Goal: Information Seeking & Learning: Learn about a topic

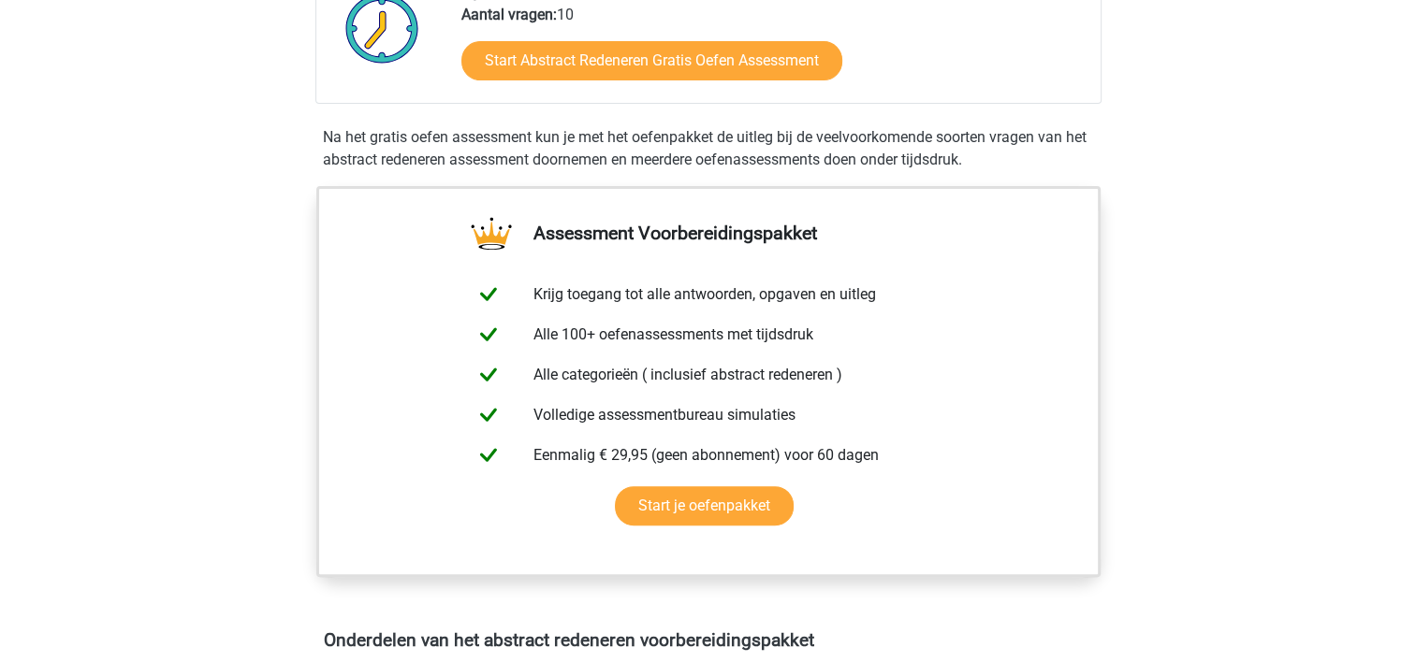
scroll to position [374, 0]
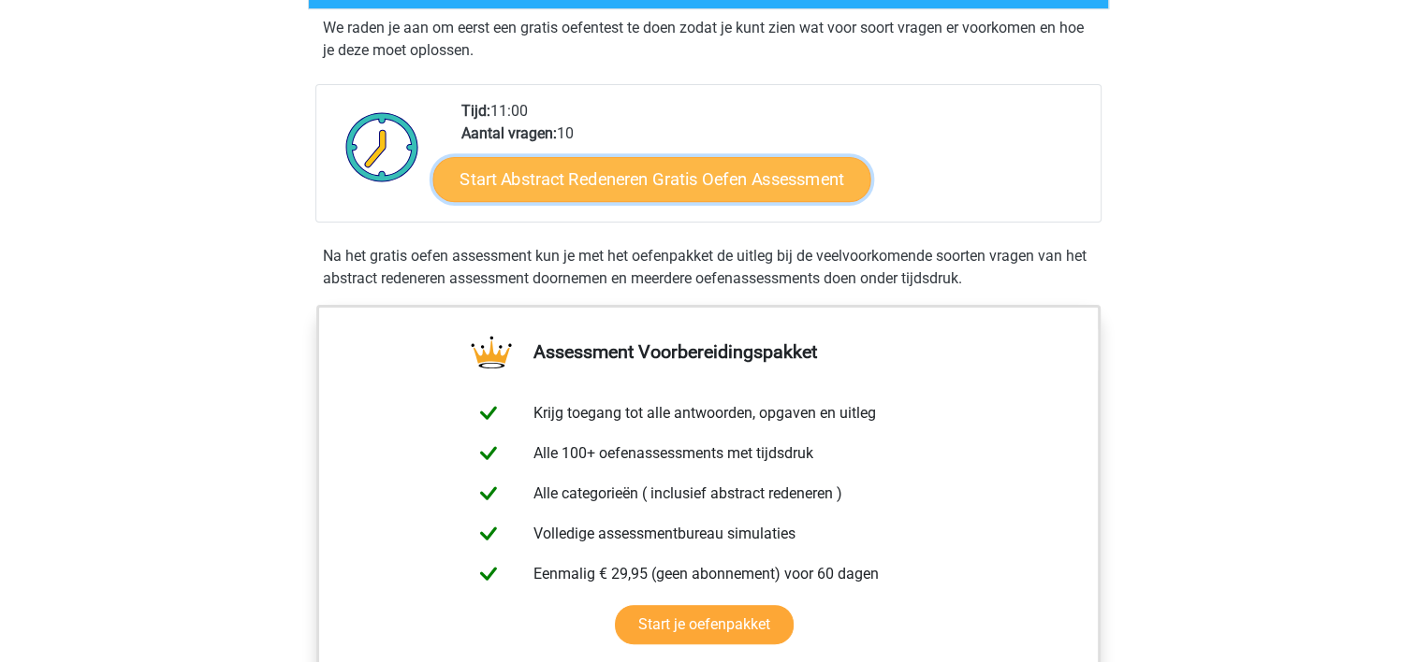
click at [654, 182] on link "Start Abstract Redeneren Gratis Oefen Assessment" at bounding box center [651, 178] width 438 height 45
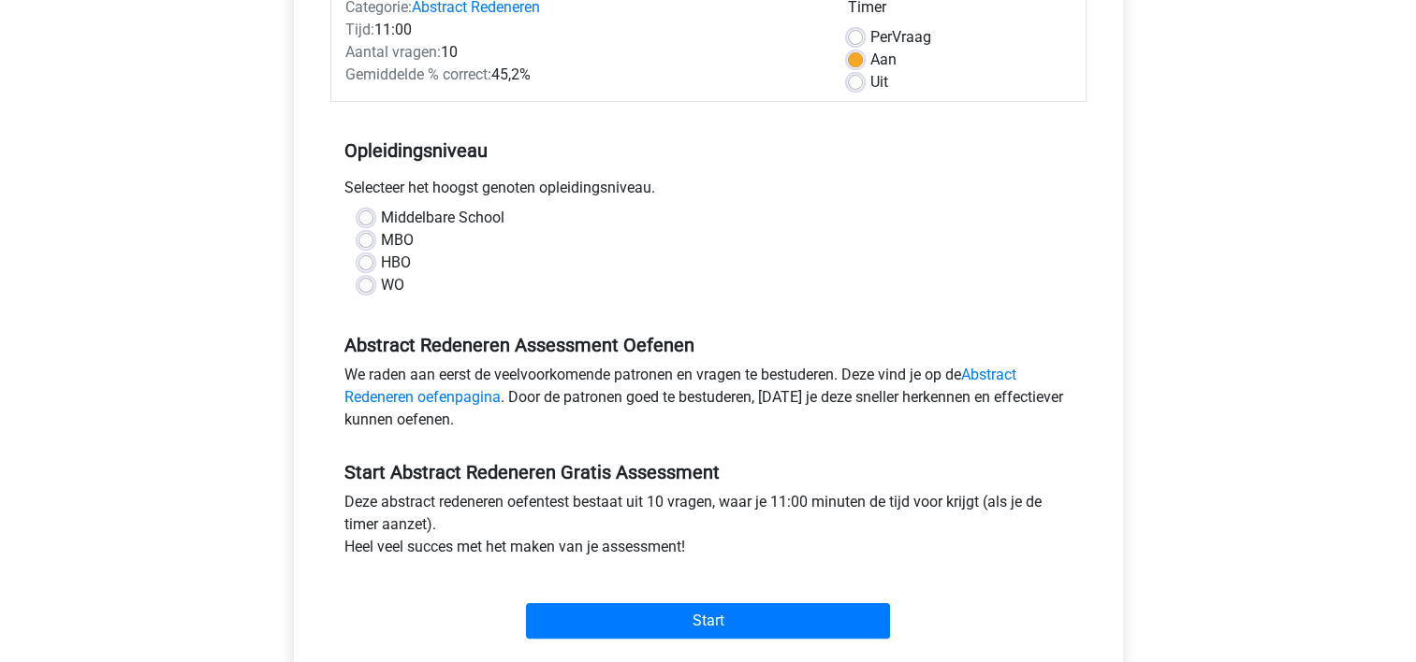
scroll to position [281, 0]
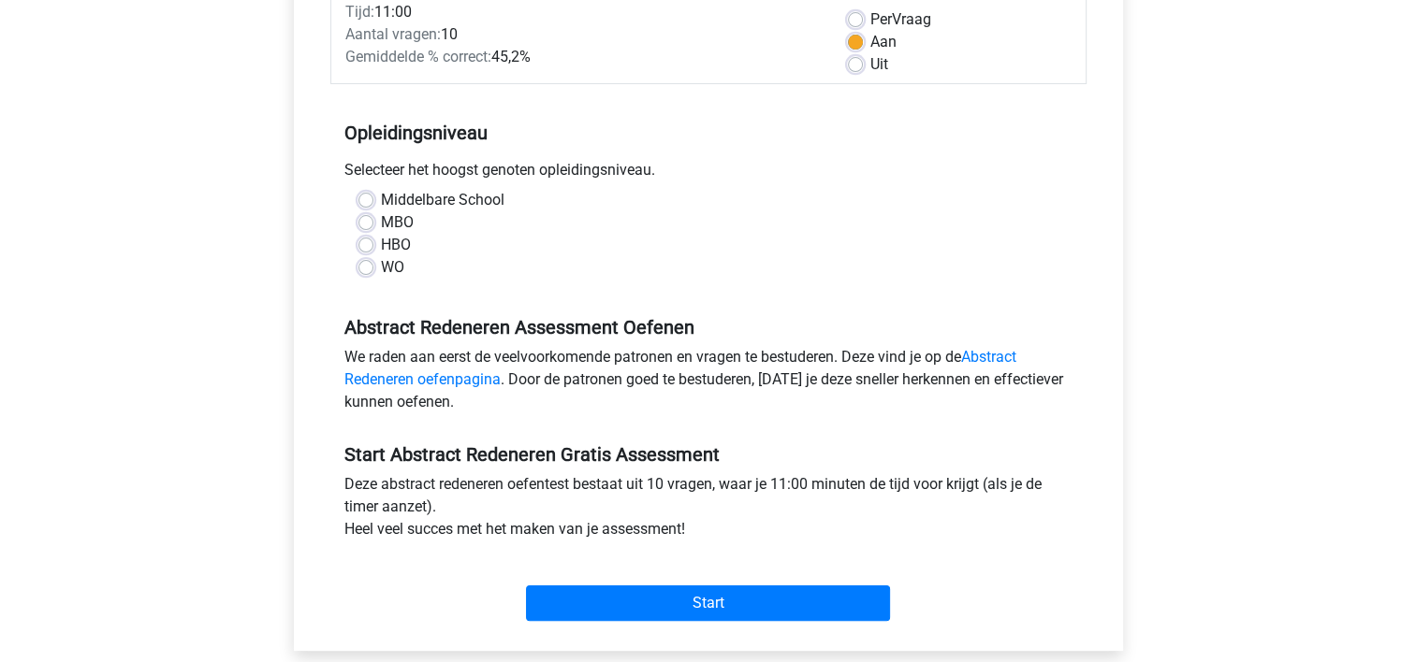
click at [372, 269] on div "WO" at bounding box center [708, 267] width 700 height 22
click at [381, 268] on label "WO" at bounding box center [392, 267] width 23 height 22
click at [368, 268] on input "WO" at bounding box center [365, 265] width 15 height 19
radio input "true"
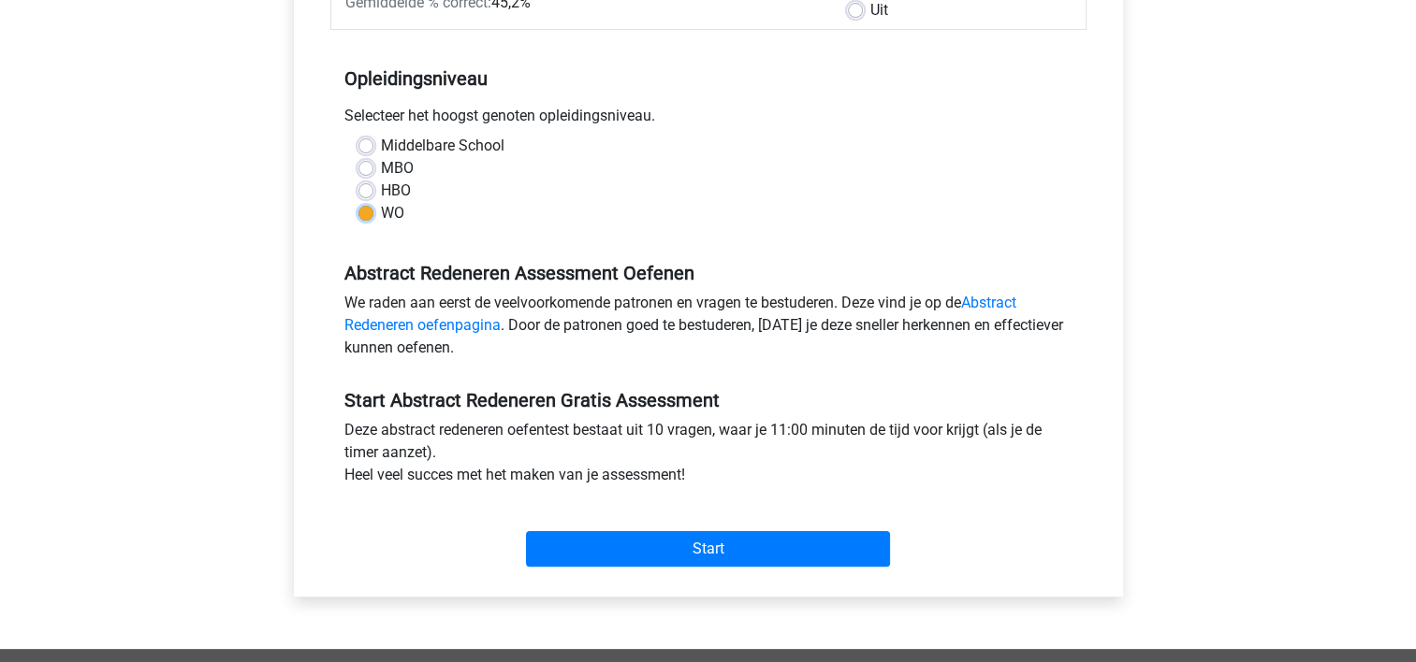
scroll to position [561, 0]
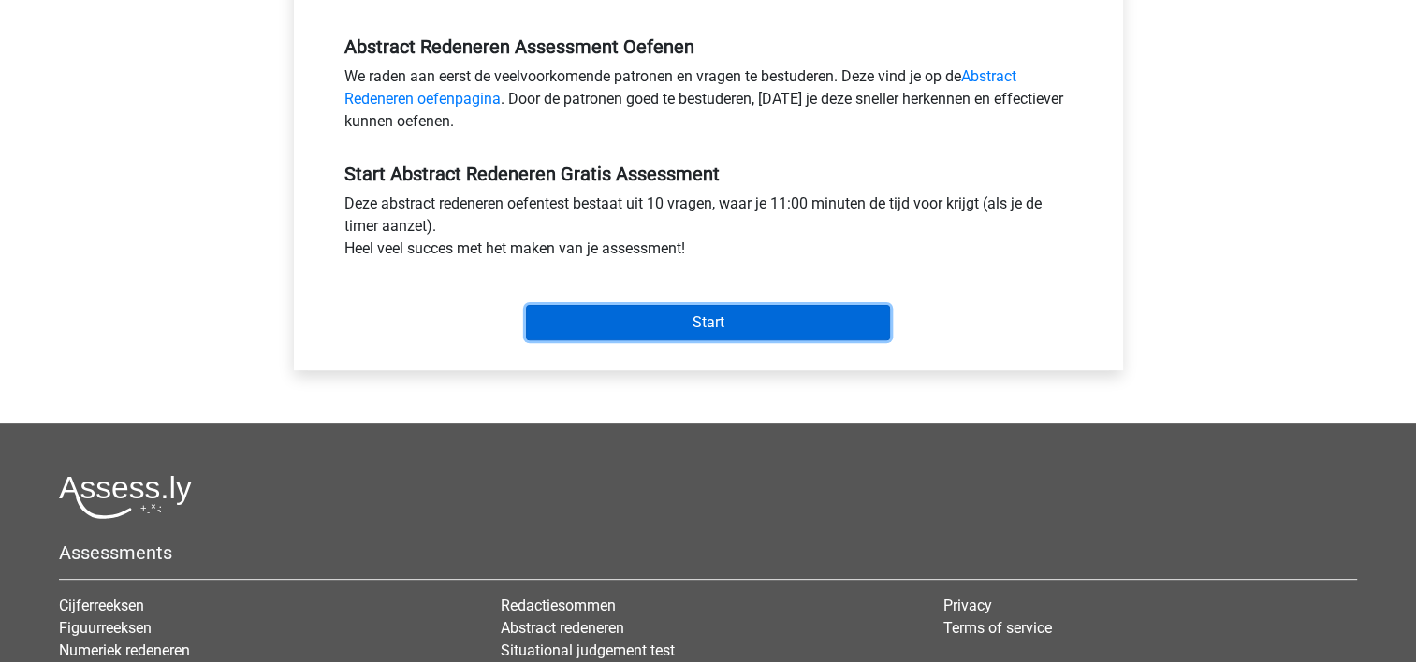
click at [667, 329] on input "Start" at bounding box center [708, 323] width 364 height 36
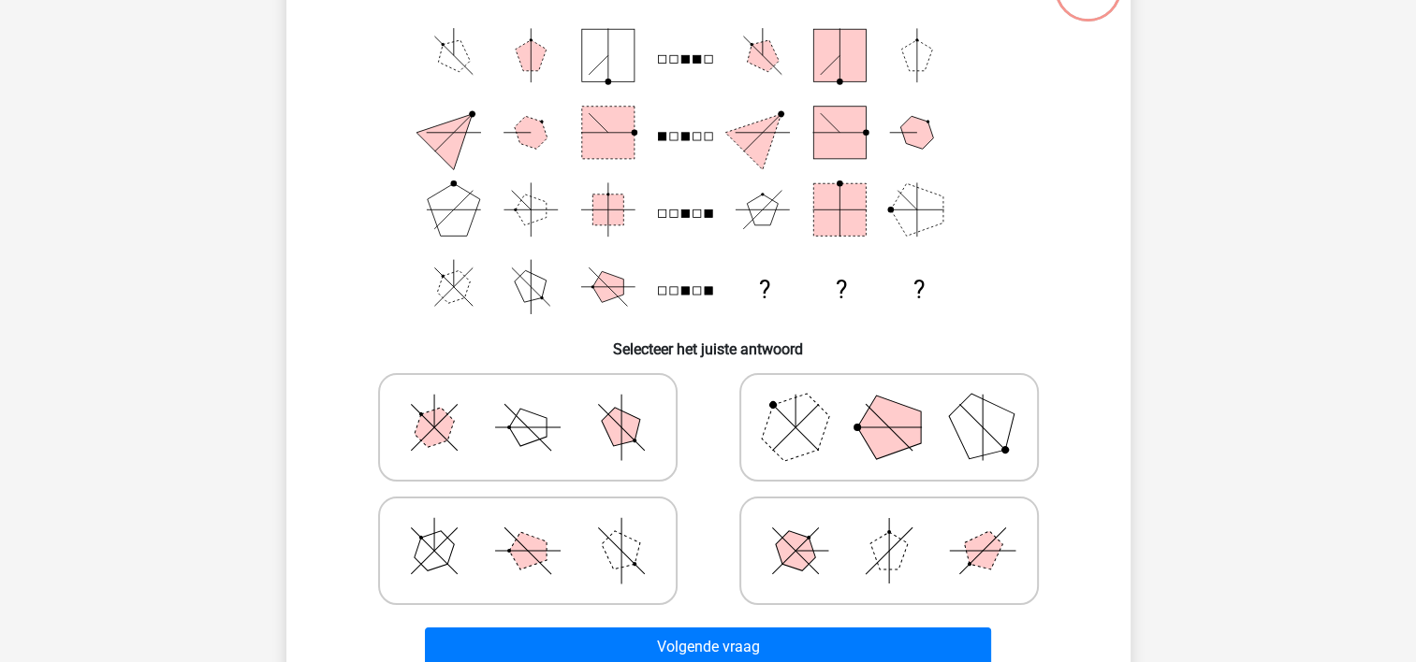
scroll to position [187, 0]
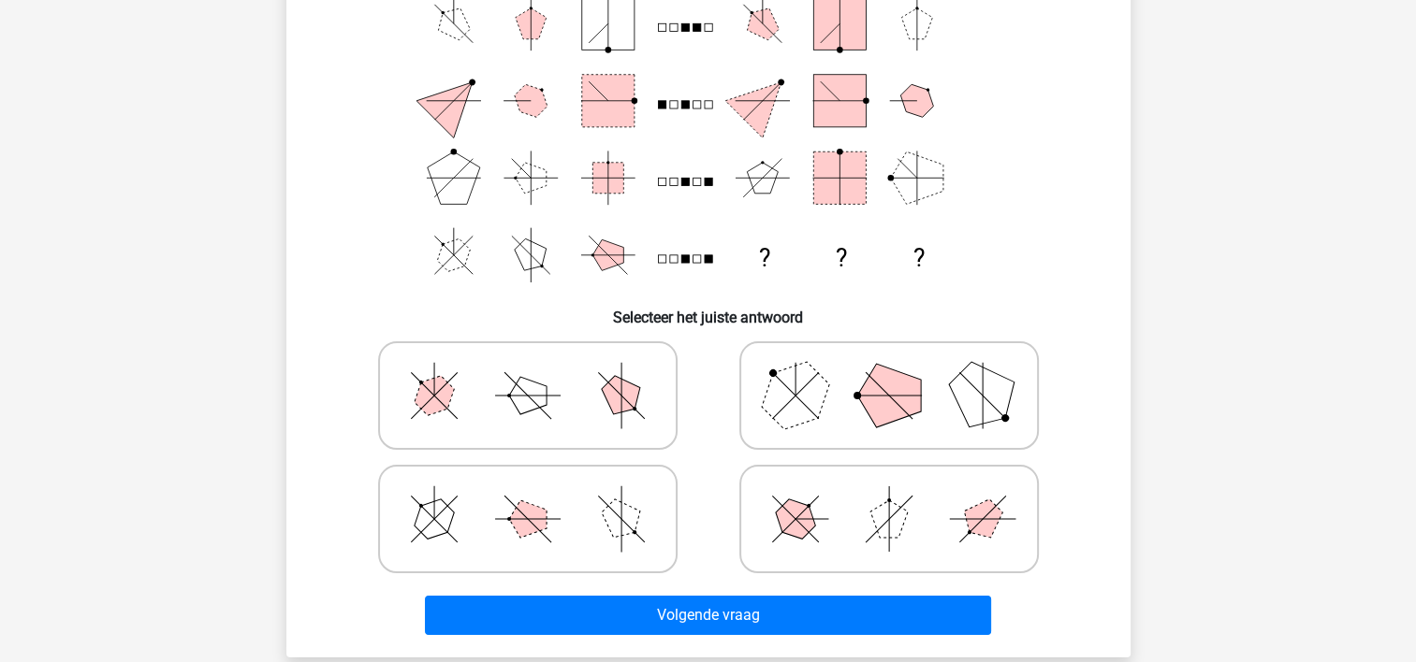
click at [782, 413] on polygon at bounding box center [794, 396] width 90 height 90
click at [889, 372] on input "radio" at bounding box center [895, 366] width 12 height 12
radio input "true"
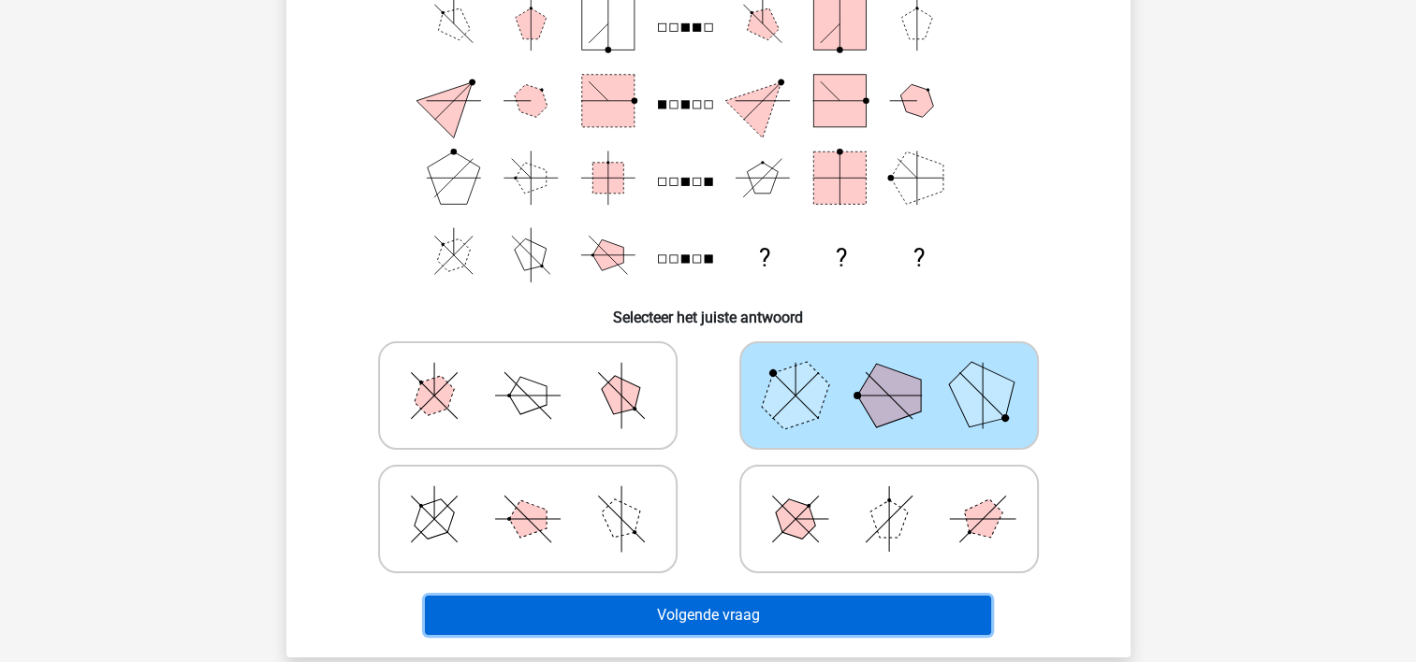
click at [765, 614] on button "Volgende vraag" at bounding box center [708, 615] width 566 height 39
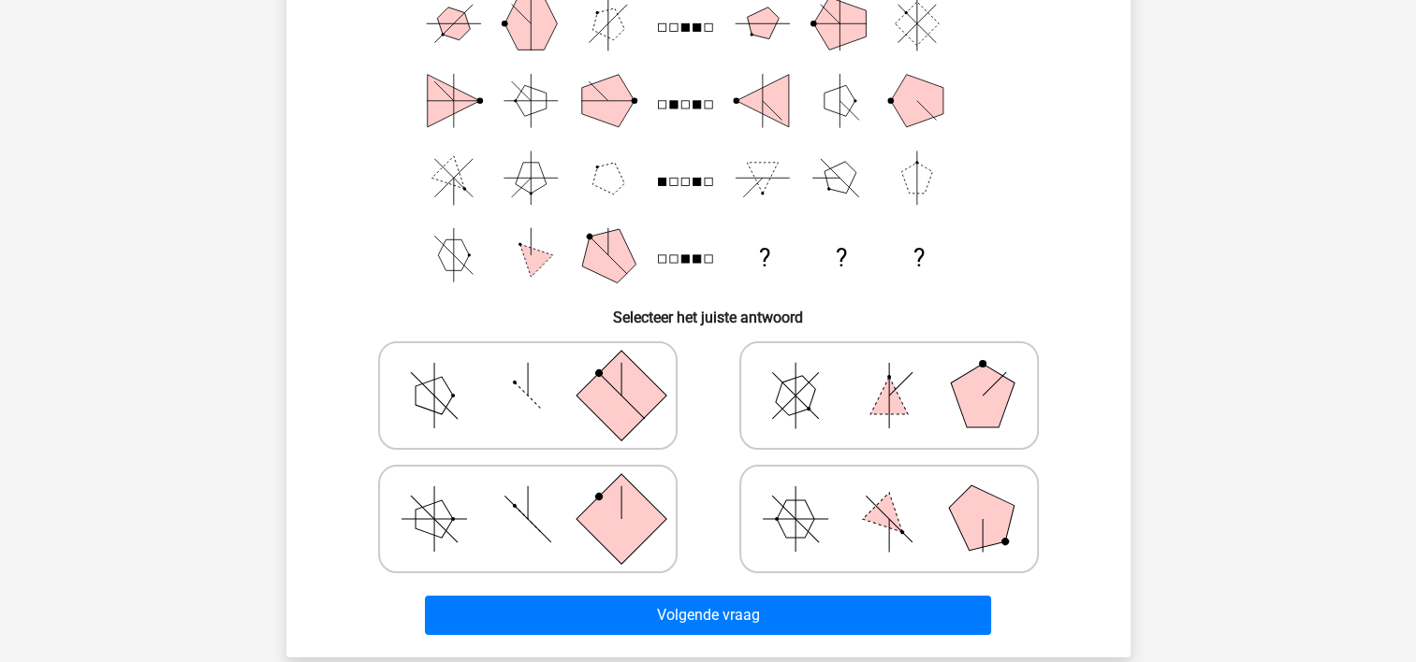
click at [584, 391] on rect at bounding box center [620, 396] width 90 height 90
click at [540, 372] on input "radio" at bounding box center [534, 366] width 12 height 12
radio input "true"
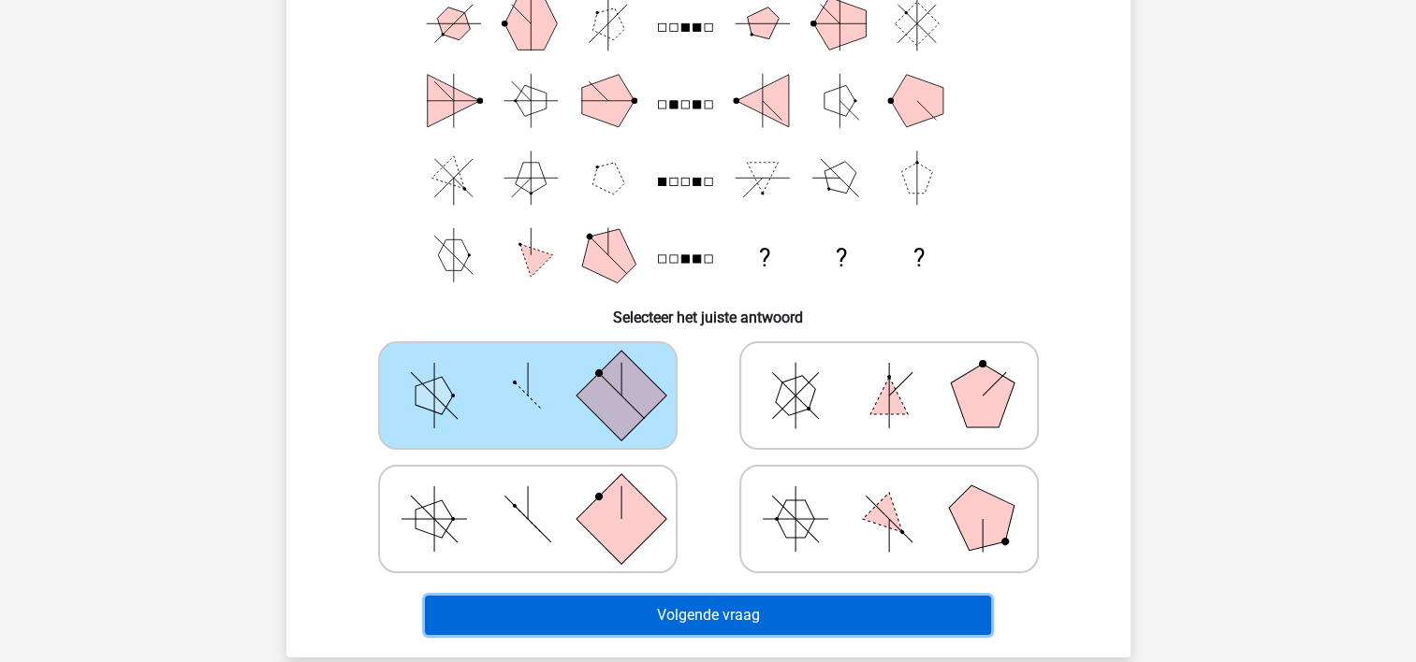
click at [675, 616] on button "Volgende vraag" at bounding box center [708, 615] width 566 height 39
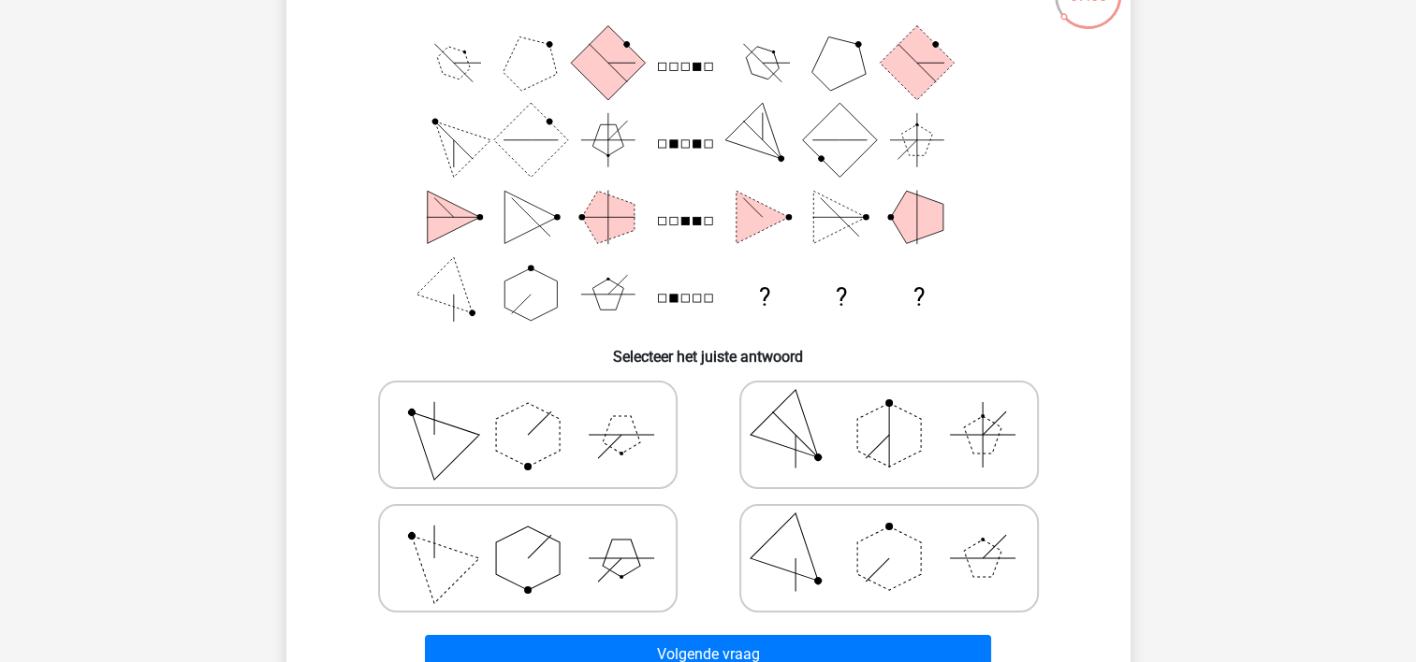
scroll to position [180, 0]
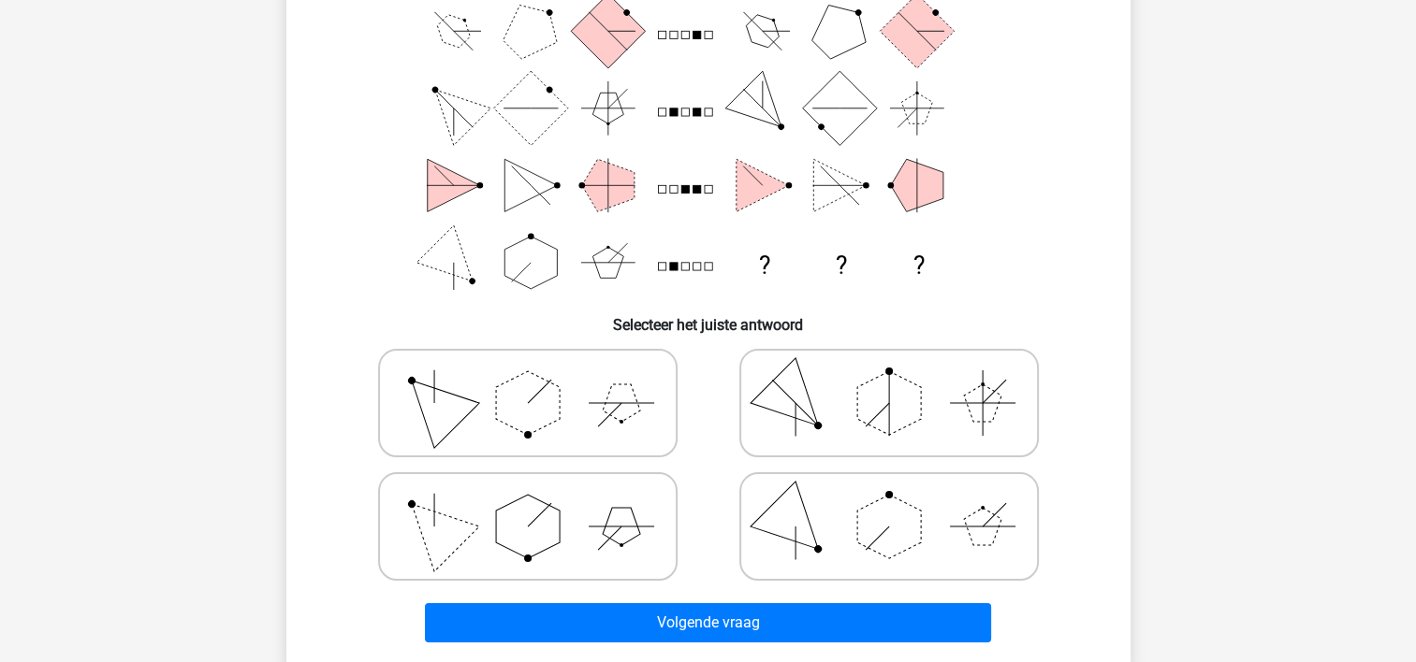
click at [516, 515] on polygon at bounding box center [528, 527] width 64 height 64
click at [528, 503] on input "radio" at bounding box center [534, 497] width 12 height 12
radio input "true"
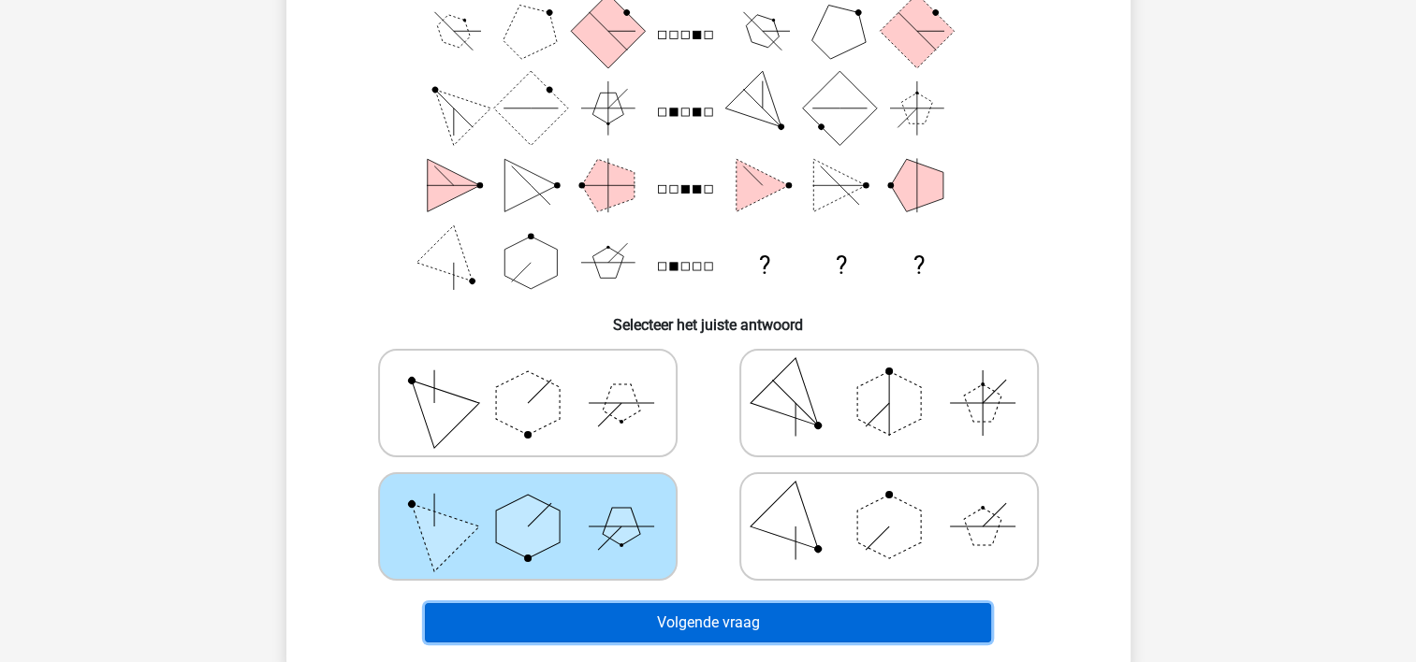
click at [658, 617] on button "Volgende vraag" at bounding box center [708, 622] width 566 height 39
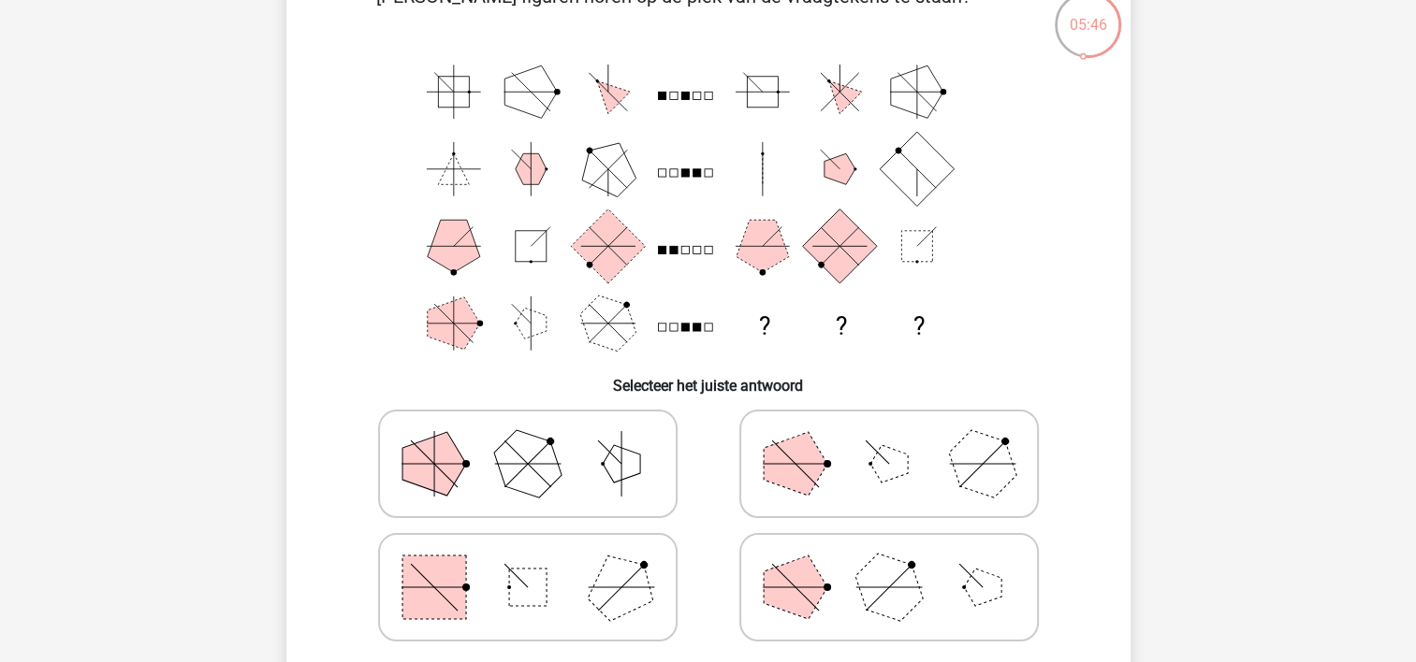
scroll to position [86, 0]
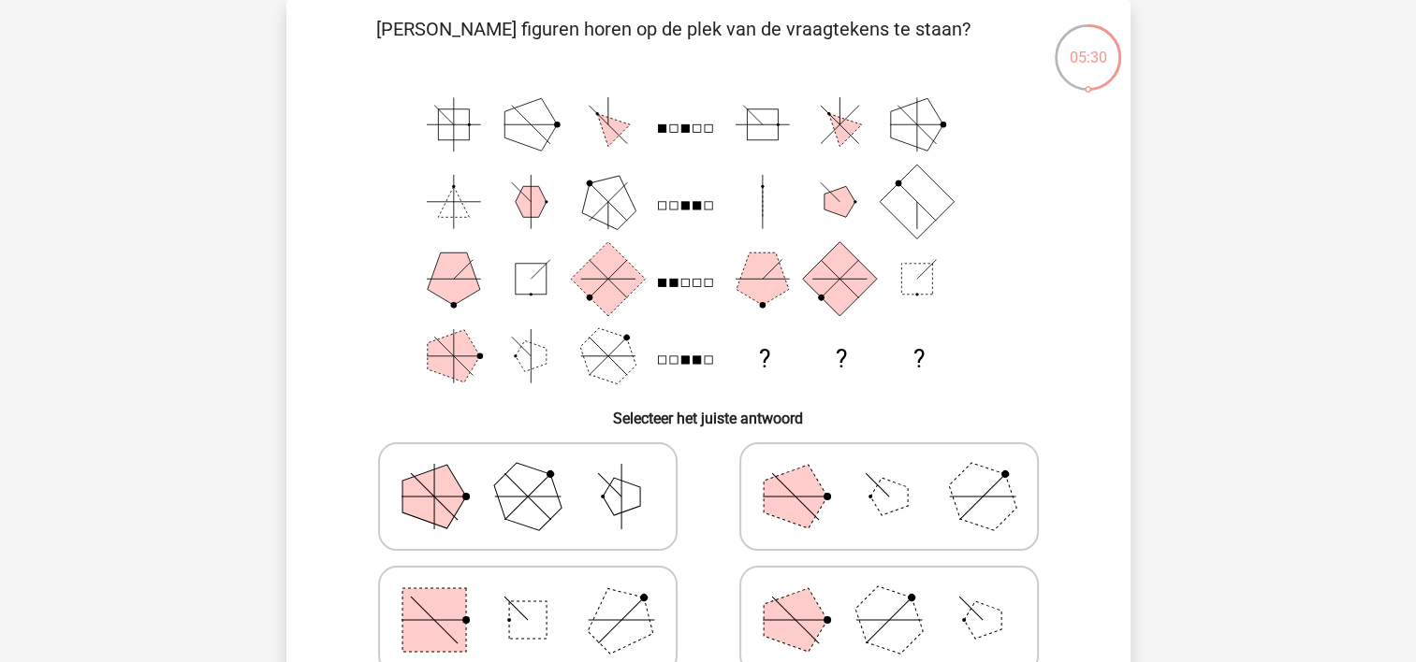
click at [906, 505] on polygon at bounding box center [888, 496] width 37 height 37
click at [901, 473] on input "radio" at bounding box center [895, 467] width 12 height 12
radio input "true"
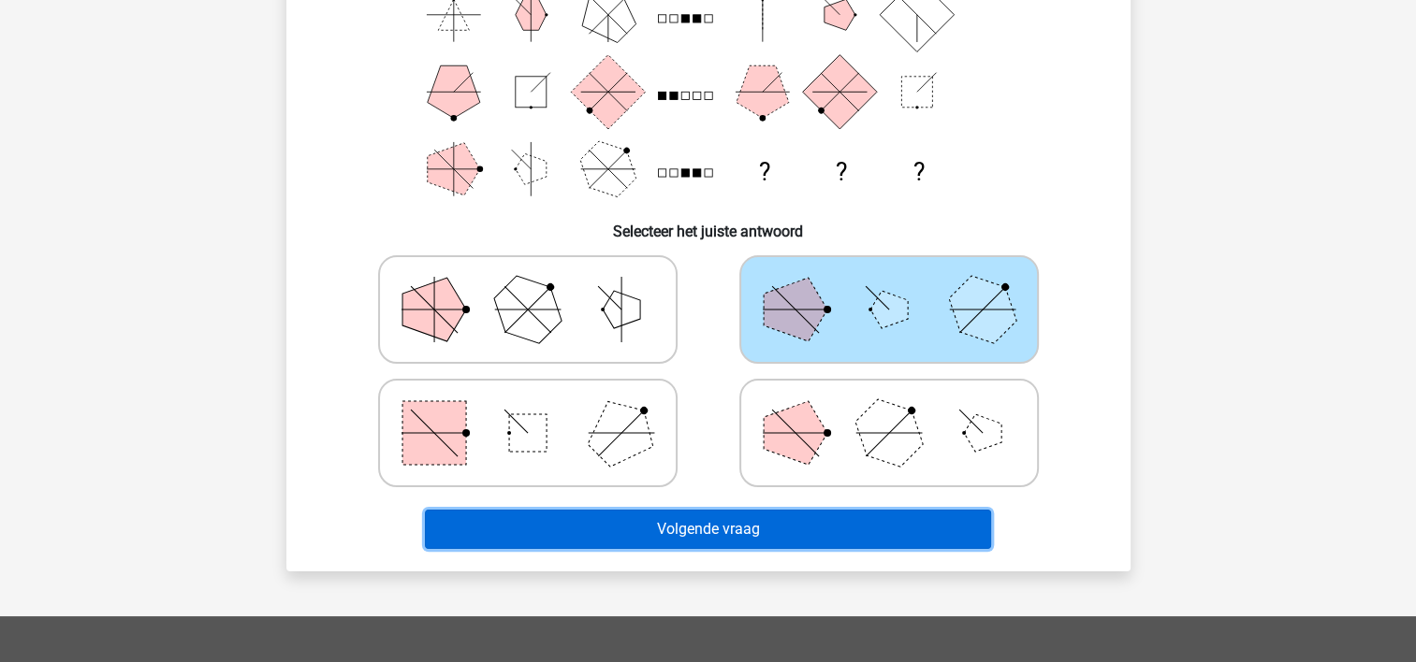
click at [852, 530] on button "Volgende vraag" at bounding box center [708, 529] width 566 height 39
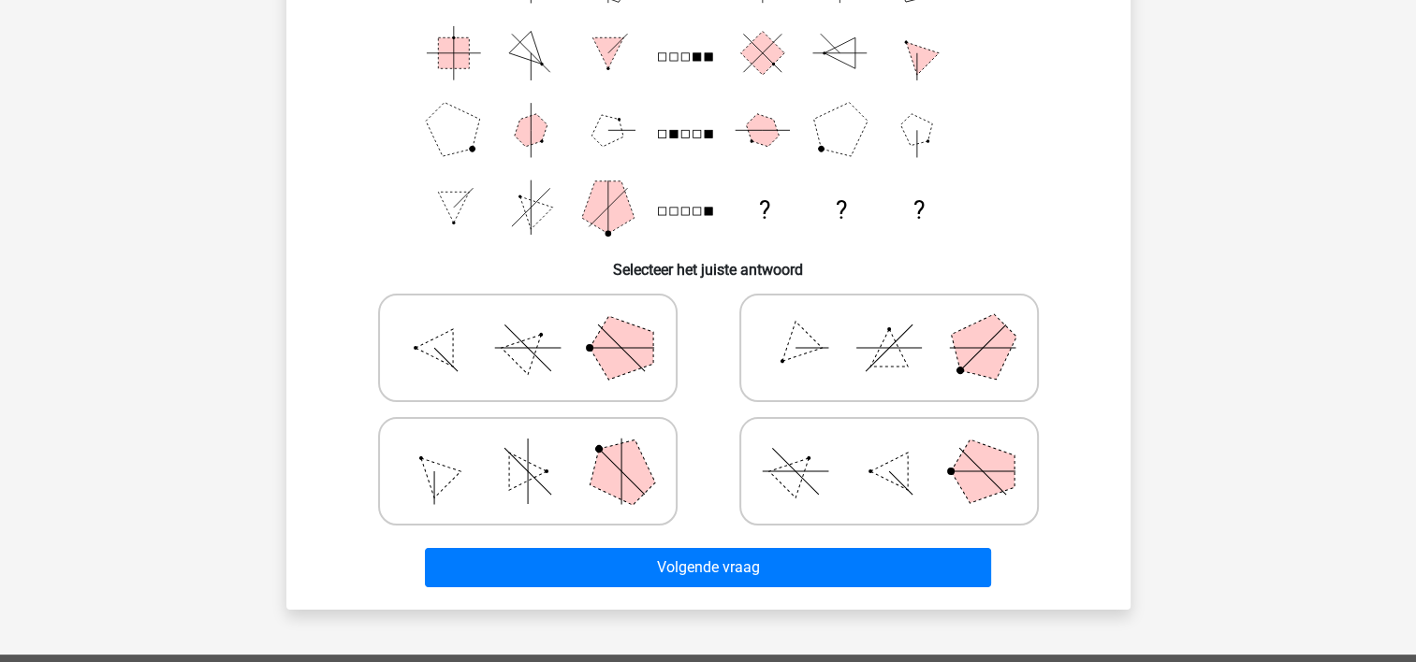
scroll to position [273, 0]
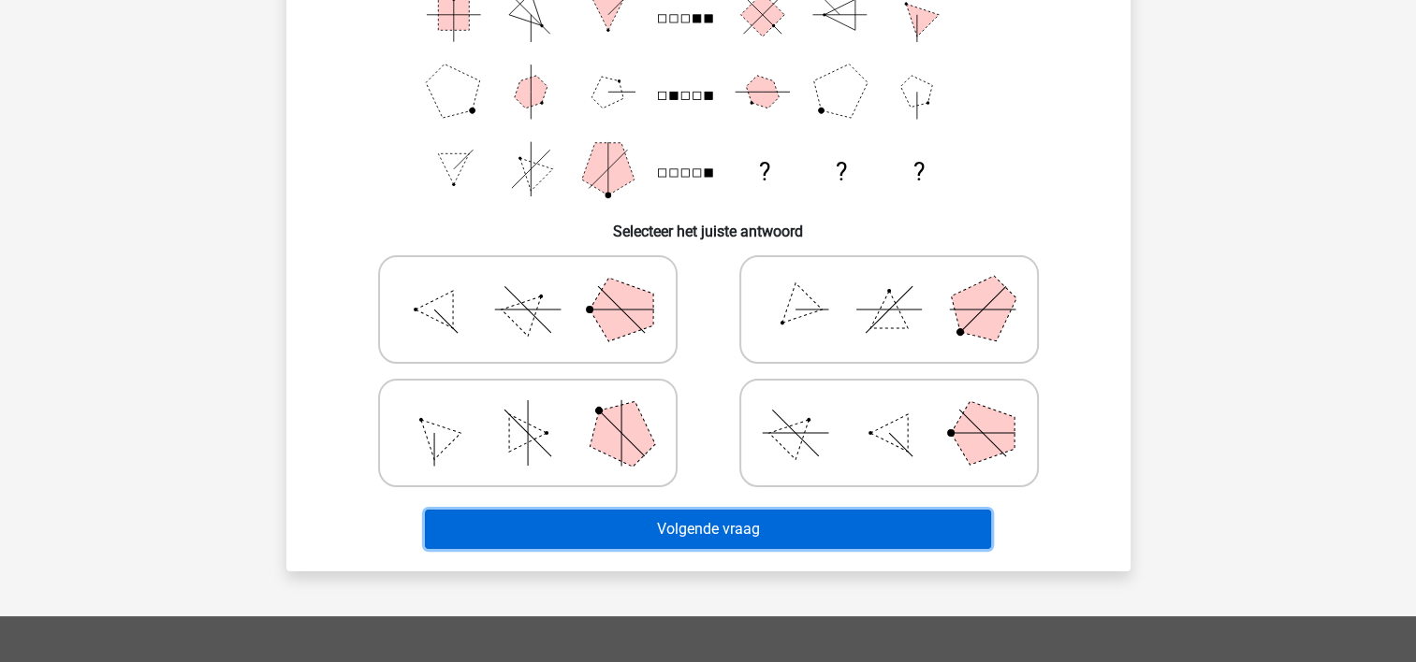
click at [644, 536] on button "Volgende vraag" at bounding box center [708, 529] width 566 height 39
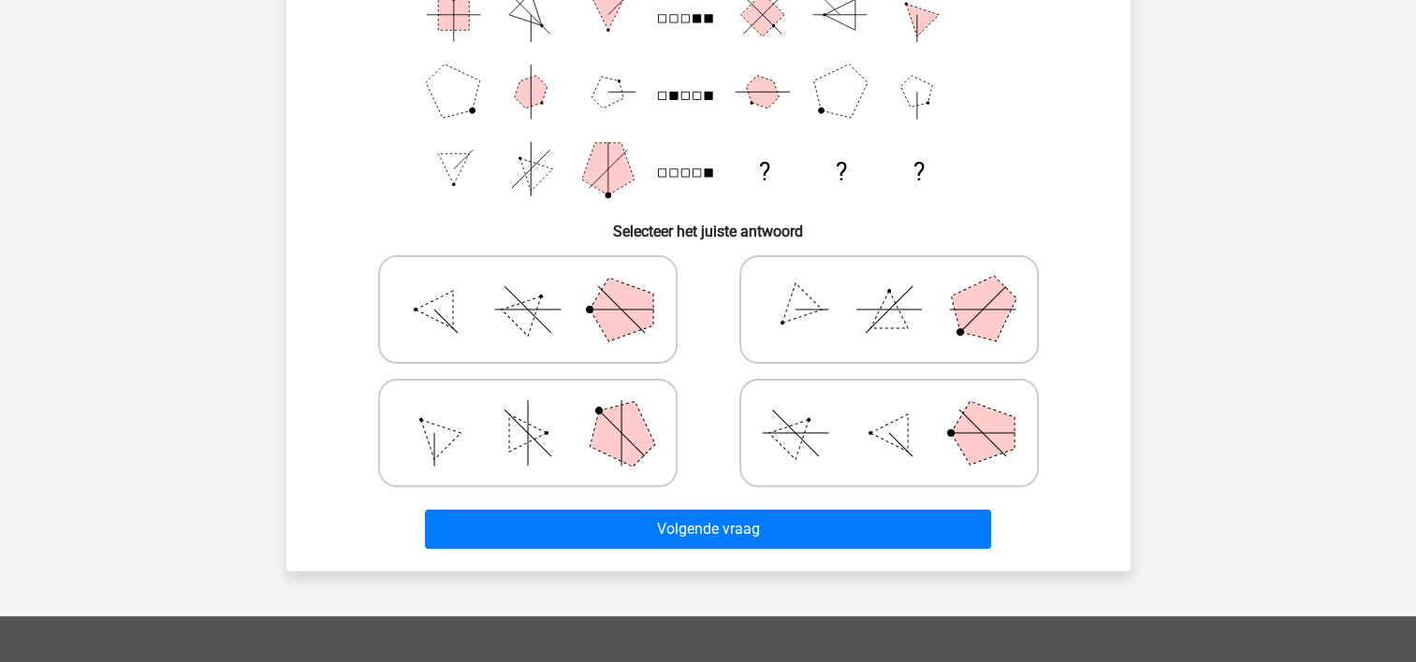
click at [621, 443] on polygon at bounding box center [620, 433] width 90 height 90
click at [540, 410] on input "radio" at bounding box center [534, 404] width 12 height 12
radio input "true"
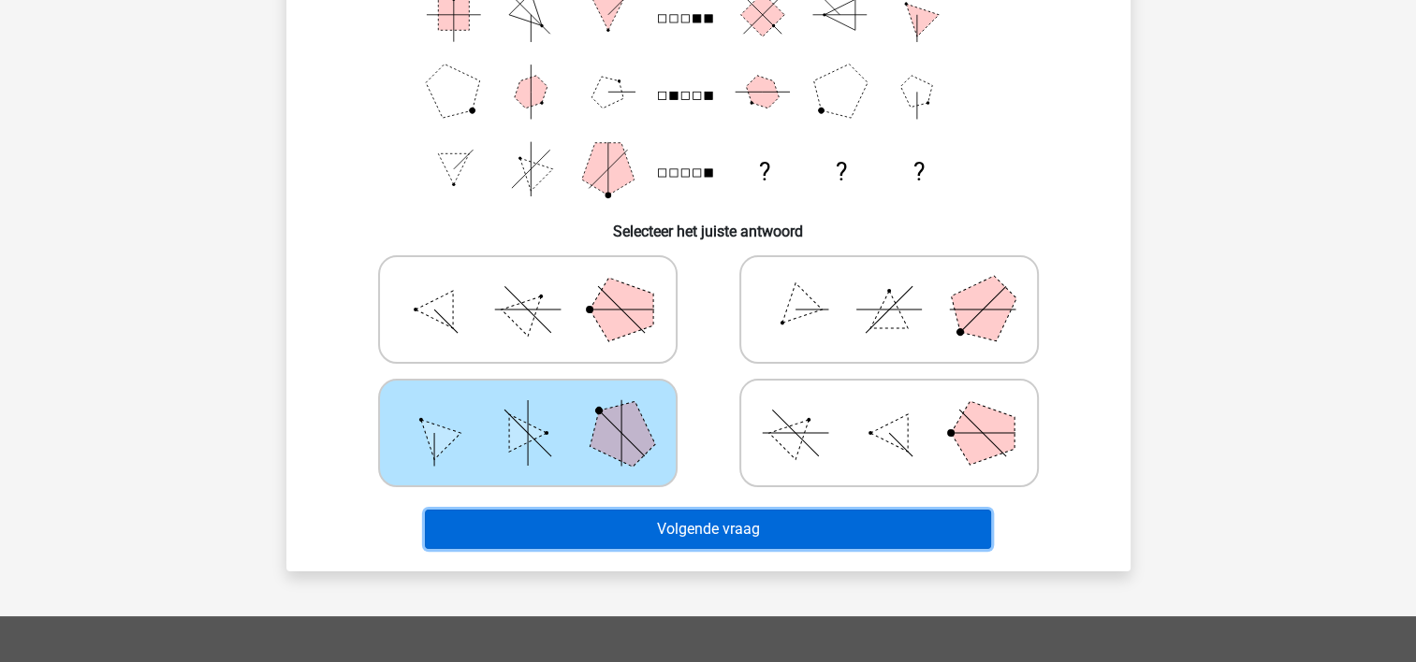
click at [660, 524] on button "Volgende vraag" at bounding box center [708, 529] width 566 height 39
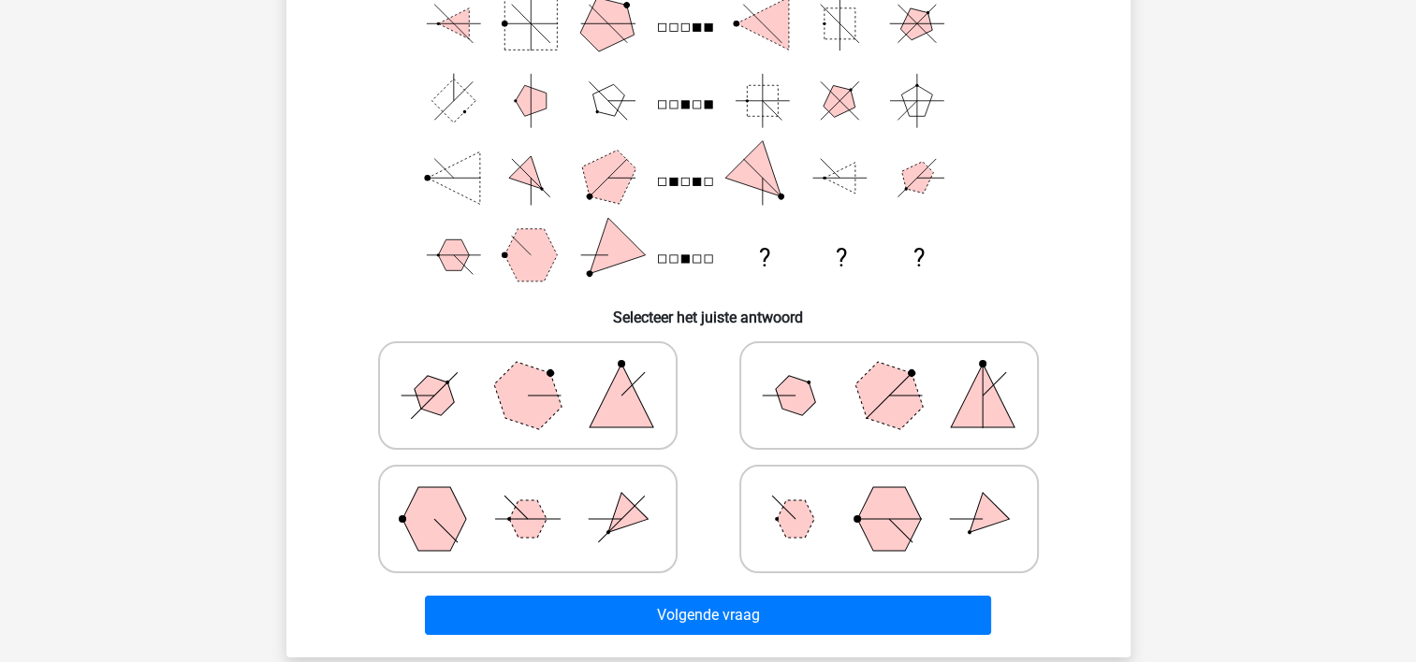
scroll to position [94, 0]
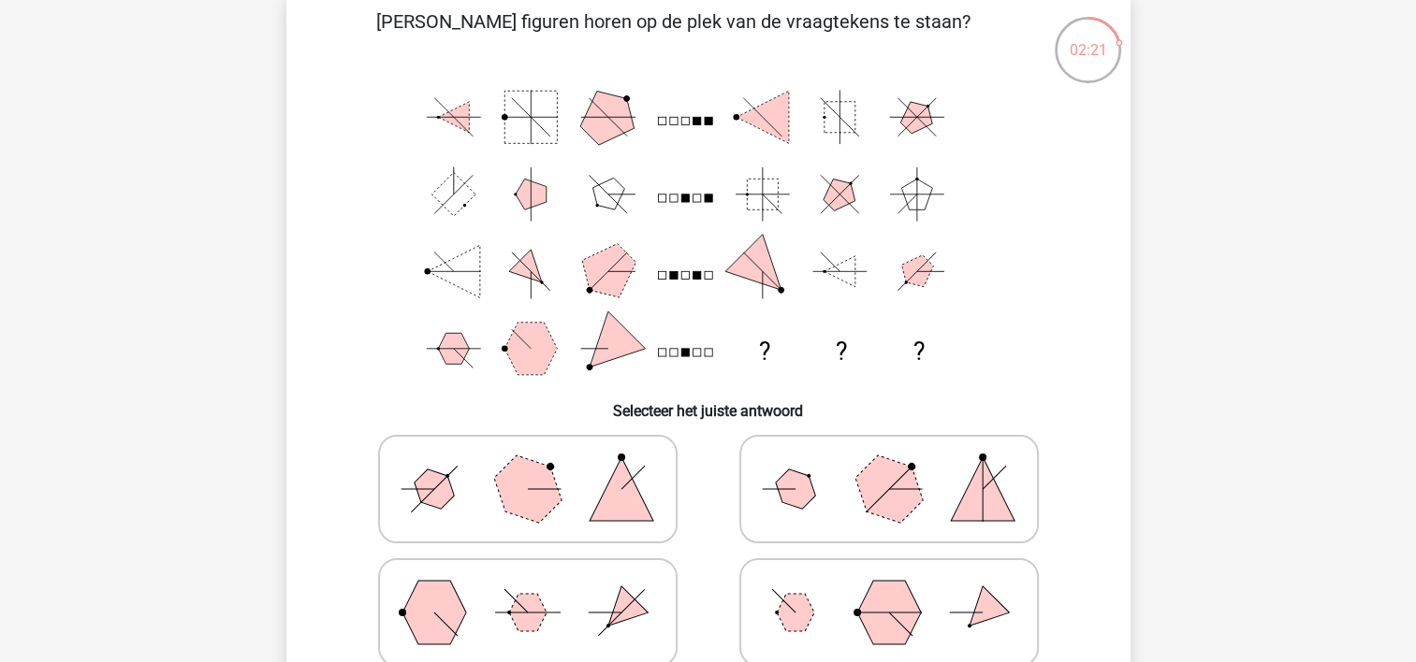
click at [833, 464] on icon at bounding box center [888, 490] width 281 height 94
click at [889, 464] on input "radio" at bounding box center [895, 460] width 12 height 12
radio input "true"
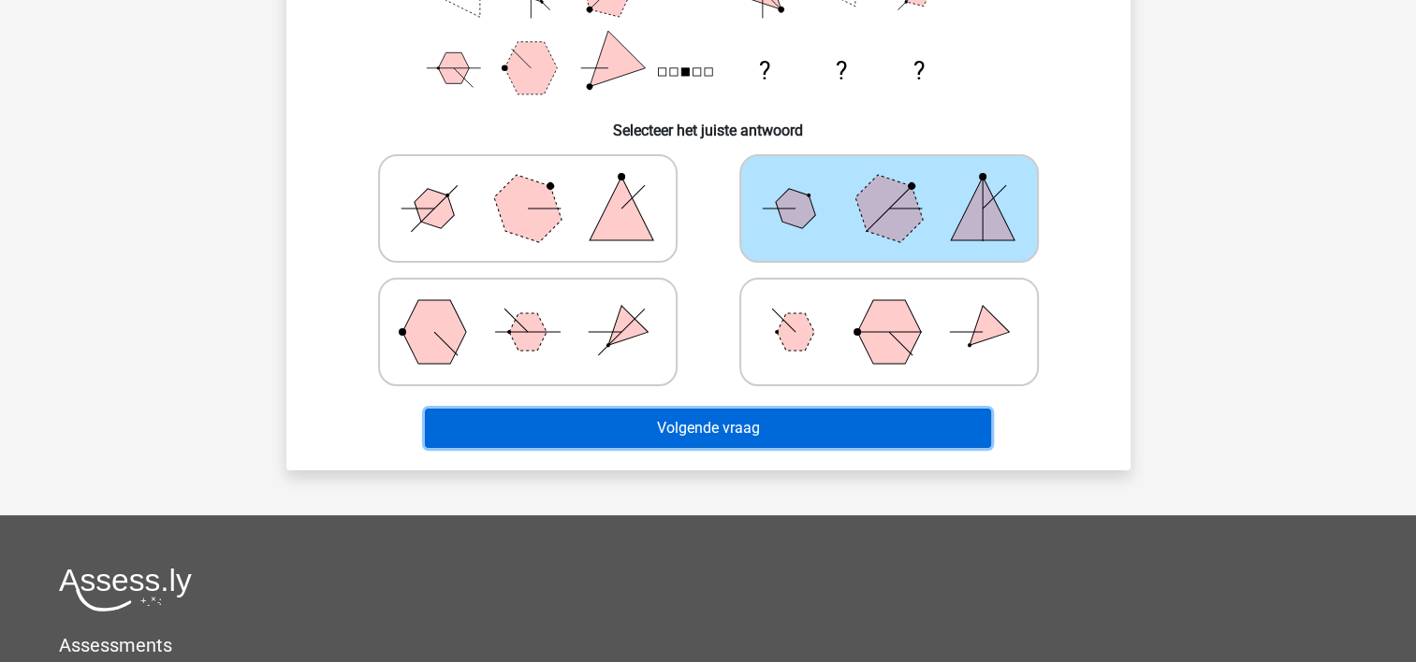
click at [838, 433] on button "Volgende vraag" at bounding box center [708, 428] width 566 height 39
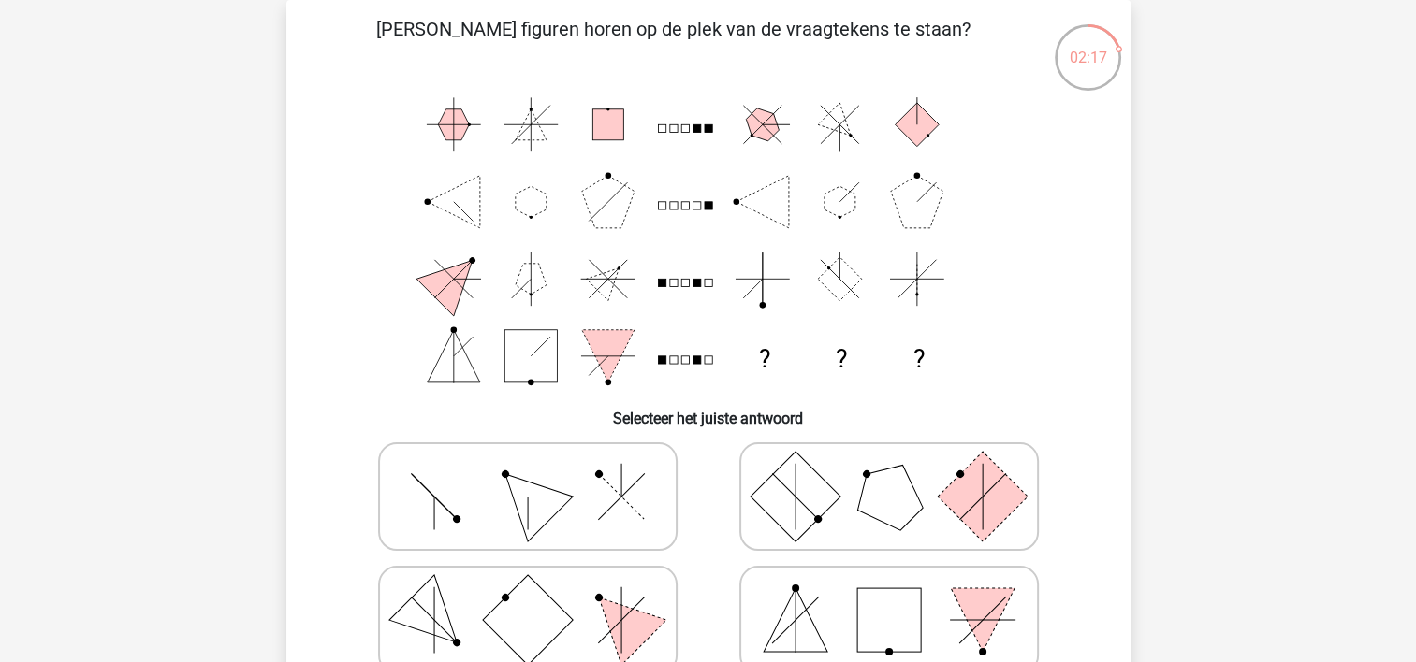
scroll to position [367, 0]
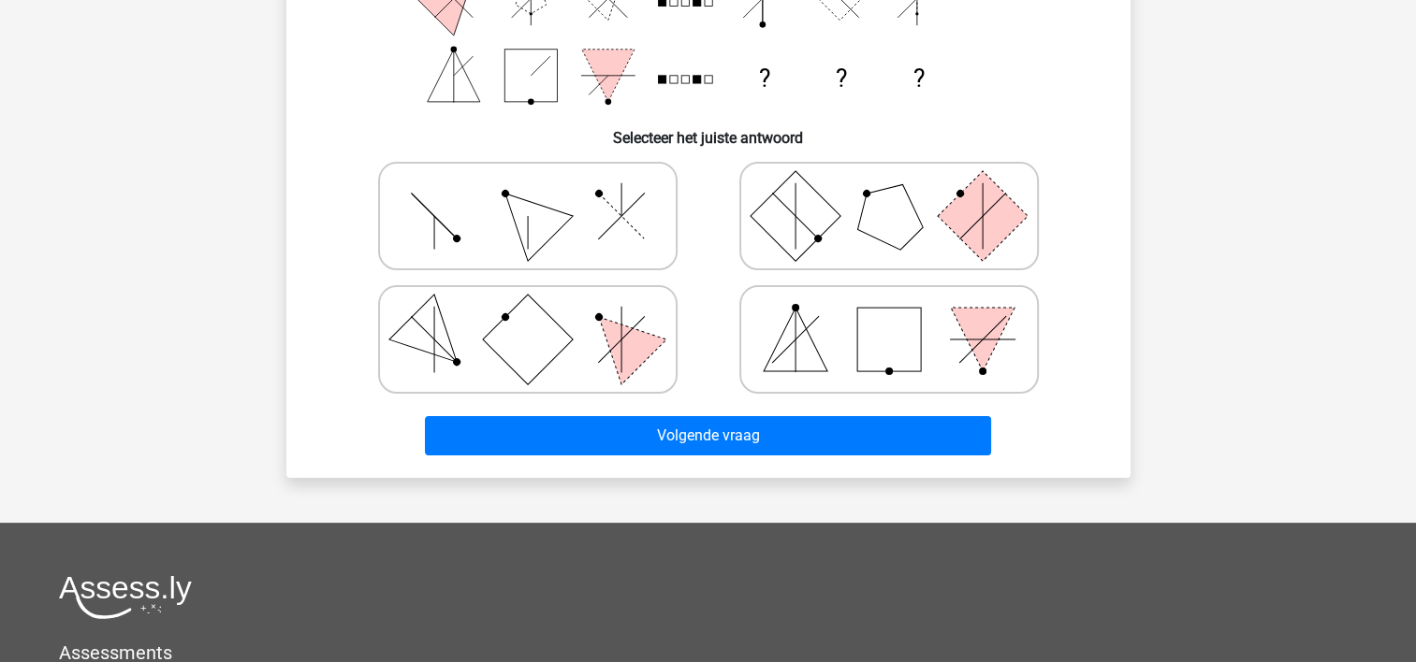
click at [843, 362] on icon at bounding box center [888, 340] width 281 height 94
click at [889, 316] on input "radio" at bounding box center [895, 310] width 12 height 12
radio input "true"
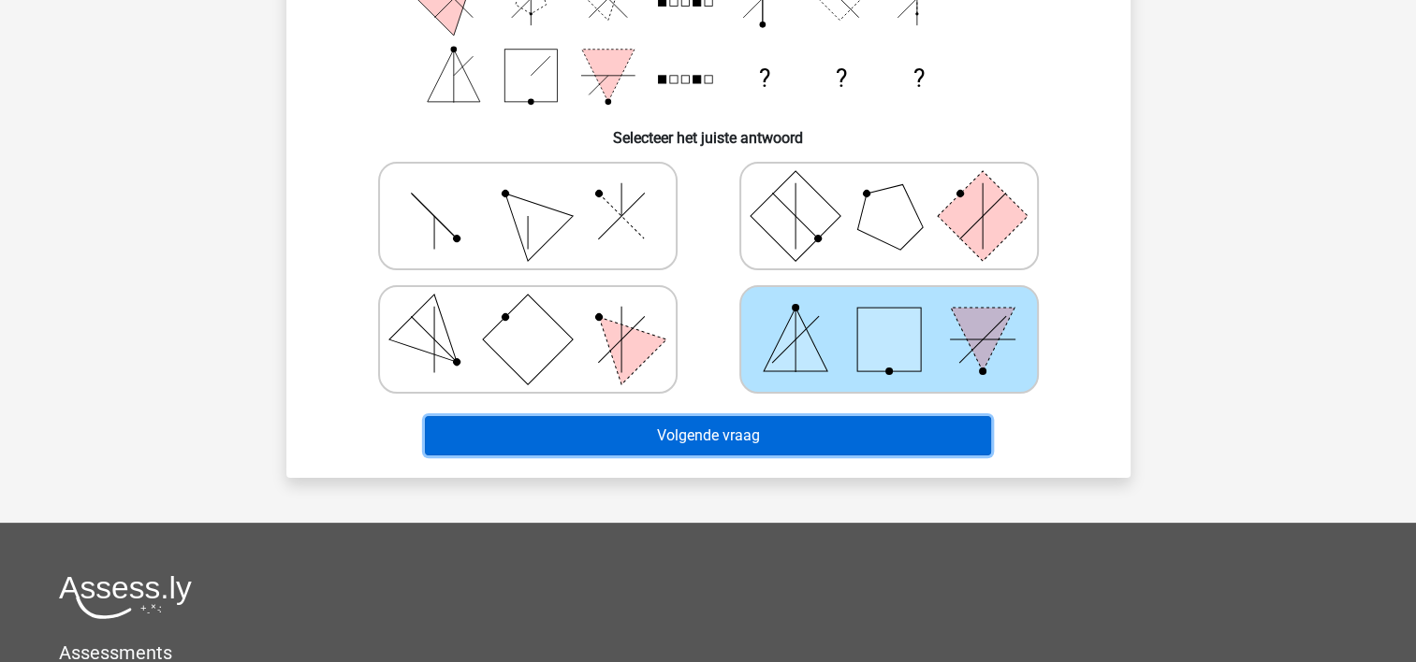
click at [825, 420] on button "Volgende vraag" at bounding box center [708, 435] width 566 height 39
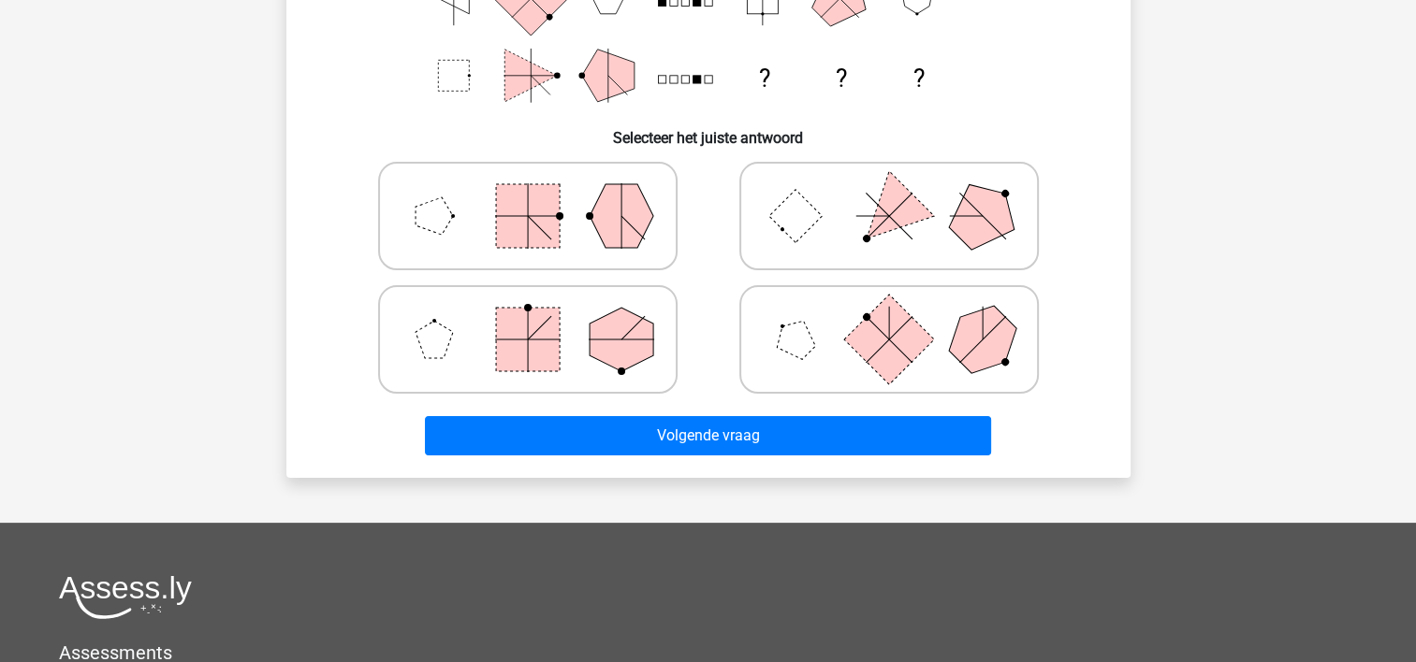
click at [831, 365] on icon at bounding box center [888, 340] width 281 height 94
click at [889, 316] on input "radio" at bounding box center [895, 310] width 12 height 12
radio input "true"
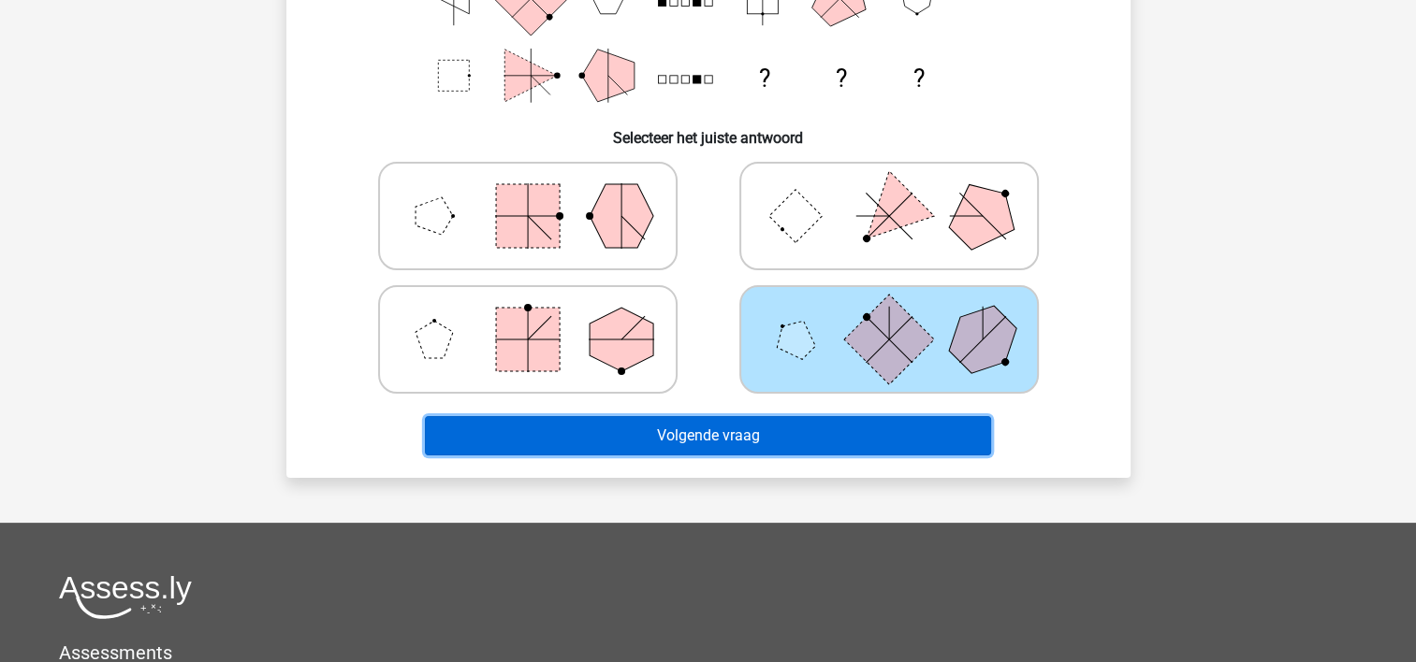
click at [827, 442] on button "Volgende vraag" at bounding box center [708, 435] width 566 height 39
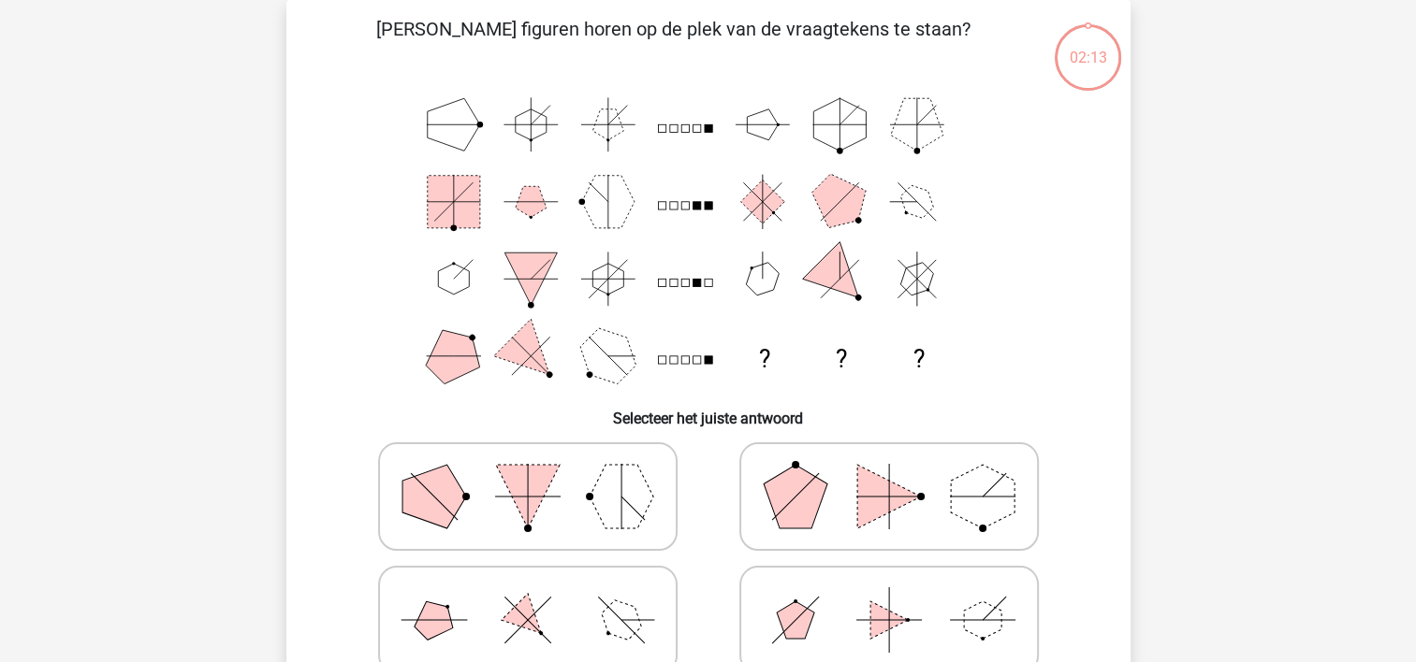
scroll to position [273, 0]
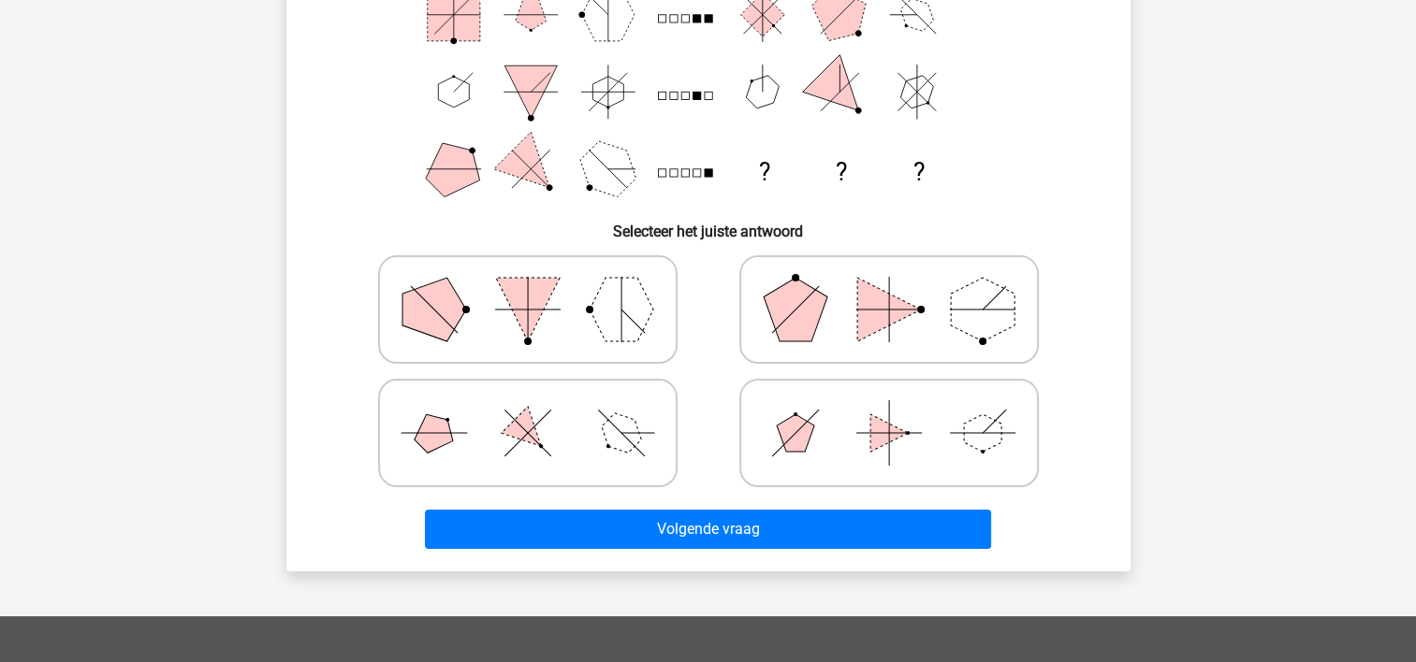
click at [821, 403] on icon at bounding box center [888, 433] width 281 height 94
click at [889, 403] on input "radio" at bounding box center [895, 404] width 12 height 12
radio input "true"
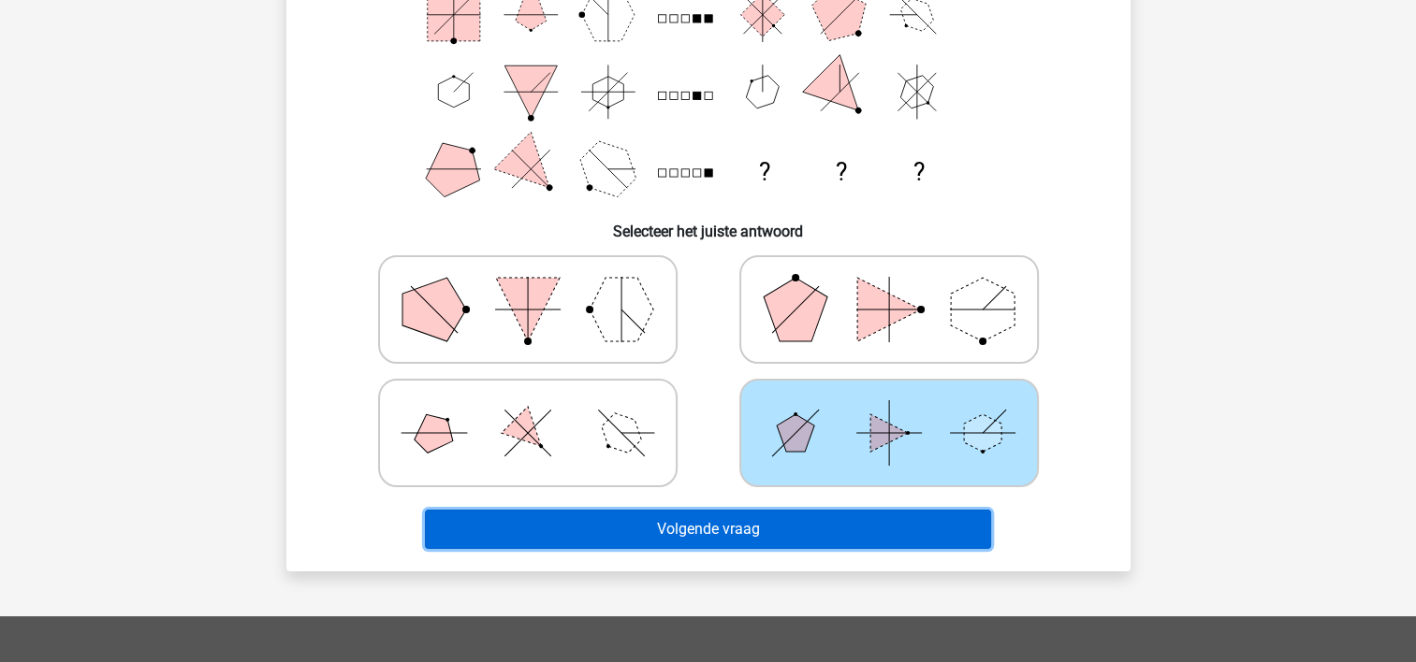
click at [792, 513] on button "Volgende vraag" at bounding box center [708, 529] width 566 height 39
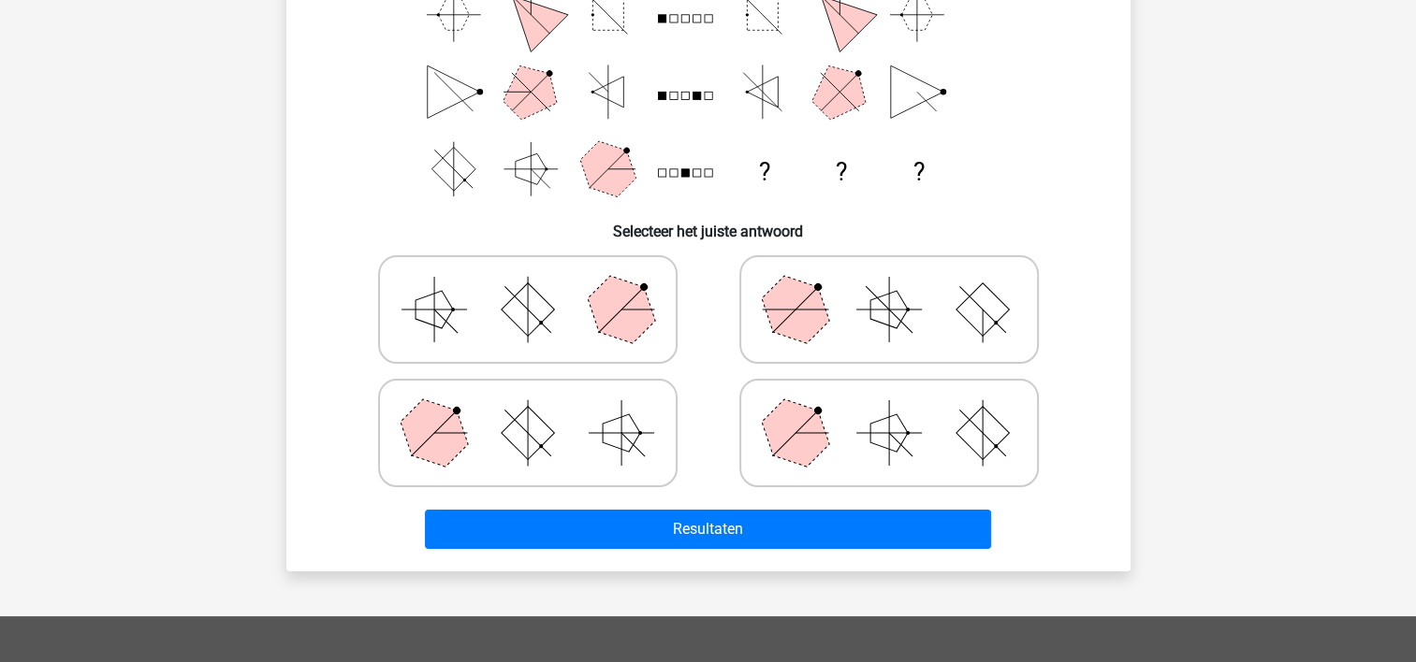
click at [785, 394] on icon at bounding box center [888, 433] width 281 height 94
click at [889, 398] on input "radio" at bounding box center [895, 404] width 12 height 12
radio input "true"
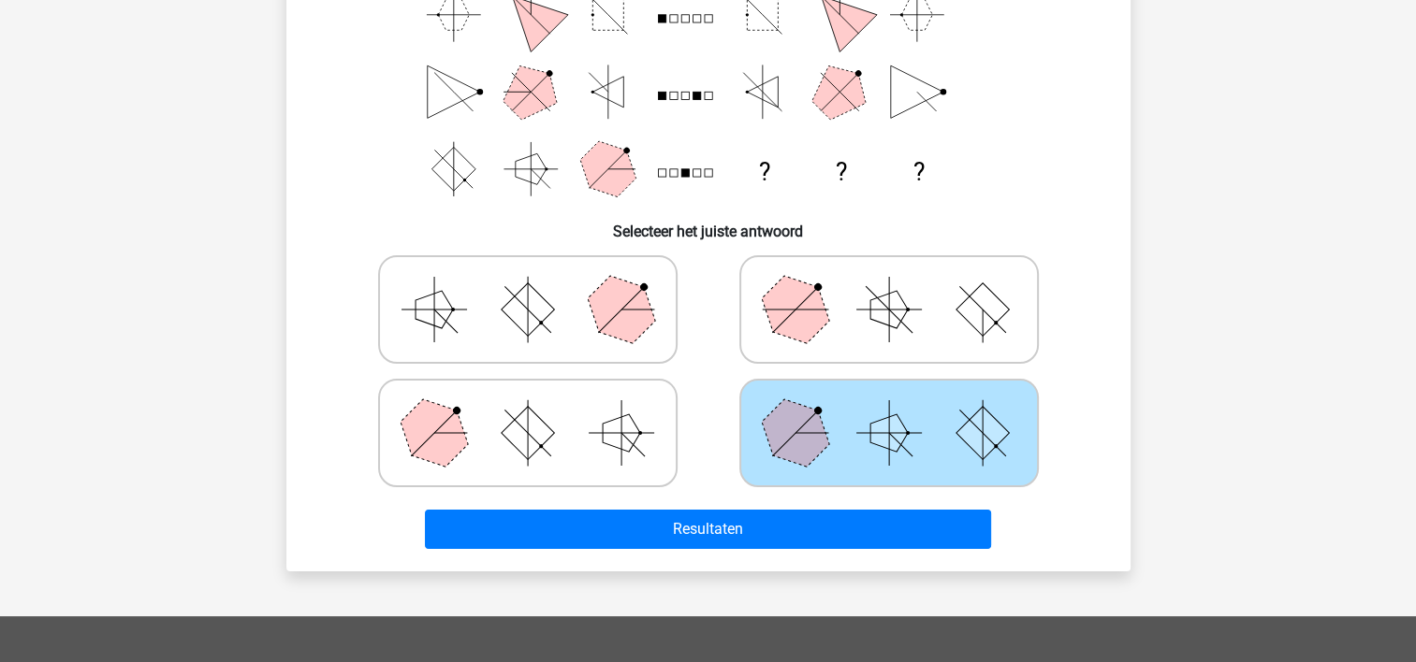
click at [777, 505] on div "Resultaten" at bounding box center [708, 526] width 784 height 62
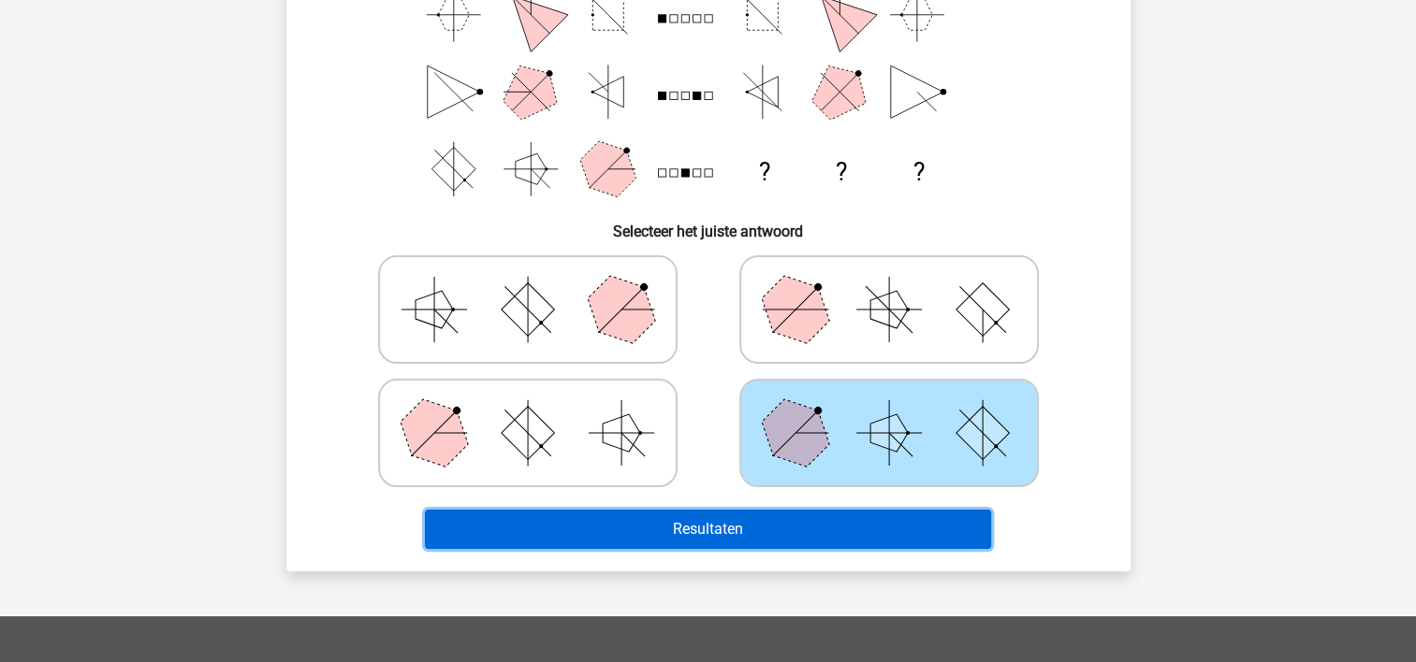
click at [772, 528] on button "Resultaten" at bounding box center [708, 529] width 566 height 39
